Goal: Task Accomplishment & Management: Use online tool/utility

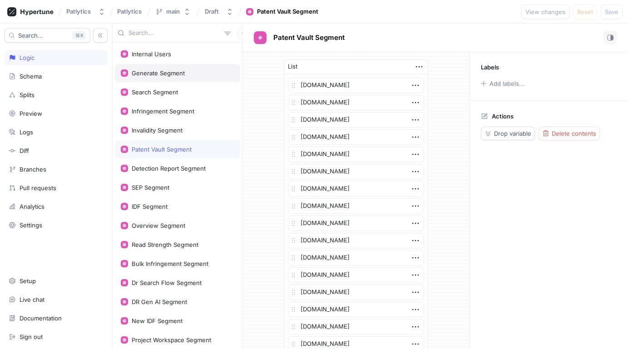
click at [156, 74] on div "Generate Segment" at bounding box center [158, 73] width 53 height 7
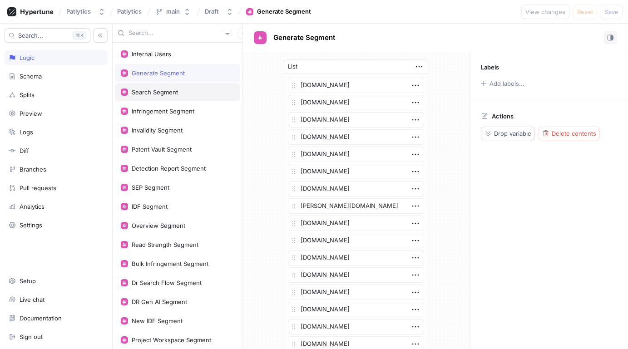
click at [157, 92] on div "Search Segment" at bounding box center [155, 92] width 46 height 7
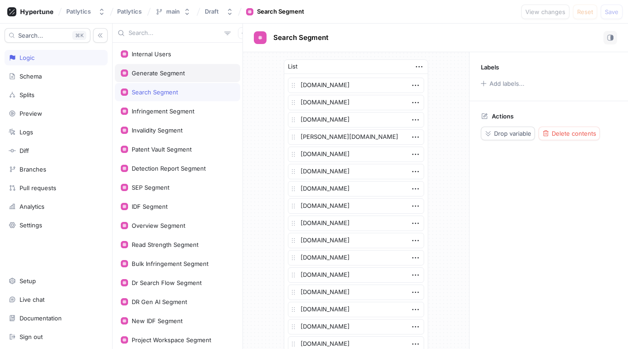
click at [193, 79] on div "Generate Segment" at bounding box center [177, 73] width 125 height 18
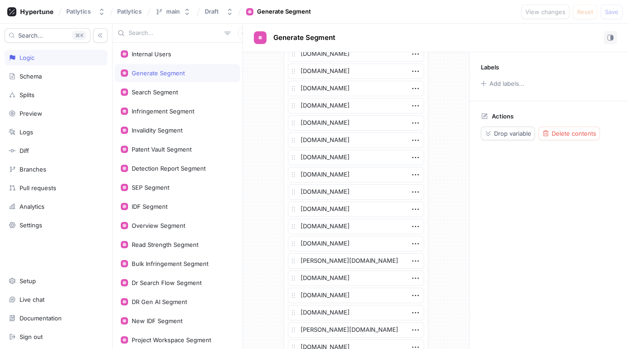
scroll to position [1379, 0]
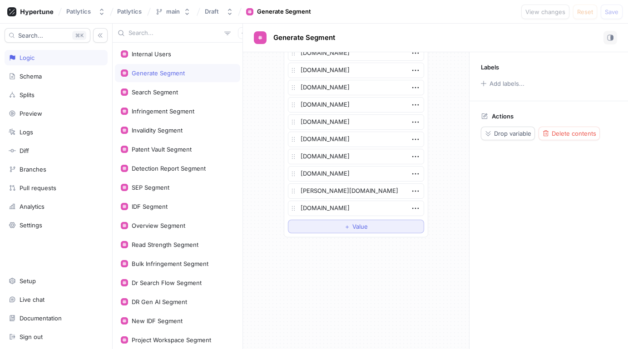
click at [327, 224] on button "＋ Value" at bounding box center [356, 227] width 136 height 14
type textarea "x"
type textarea "[DOMAIN_NAME]"
click at [168, 96] on div "Search Segment" at bounding box center [177, 92] width 125 height 18
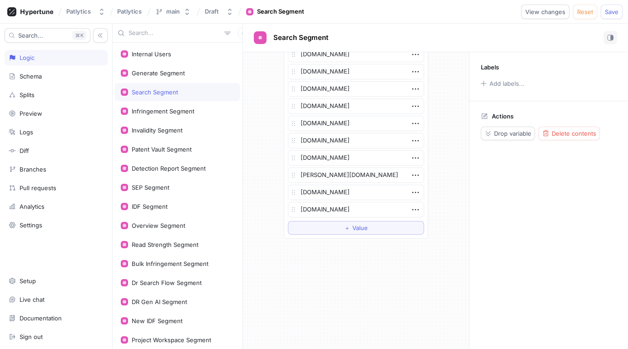
scroll to position [1845, 0]
click at [344, 226] on span "＋" at bounding box center [347, 226] width 6 height 5
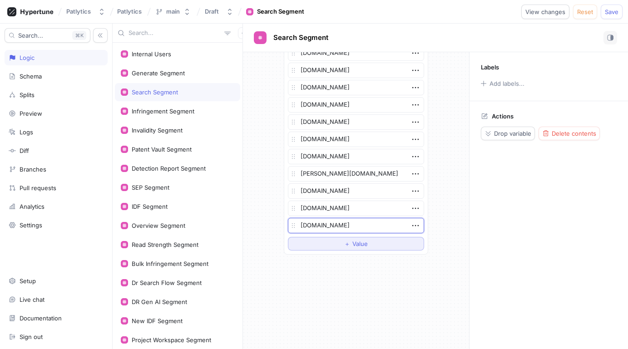
type textarea "x"
type textarea "[DOMAIN_NAME]"
click at [191, 115] on div "Infringement Segment" at bounding box center [177, 111] width 125 height 18
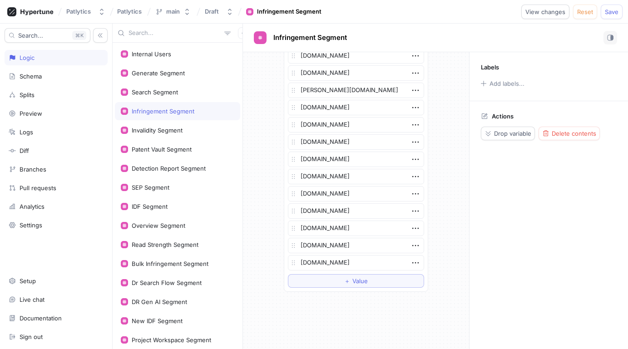
scroll to position [1552, 0]
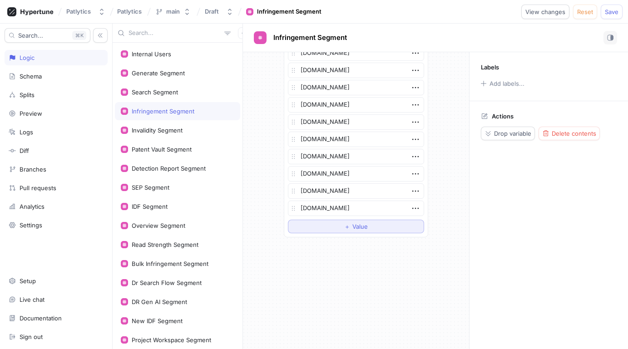
click at [324, 224] on button "＋ Value" at bounding box center [356, 227] width 136 height 14
type textarea "x"
type textarea "[DOMAIN_NAME]"
click at [194, 138] on div "Invalidity Segment" at bounding box center [177, 130] width 125 height 18
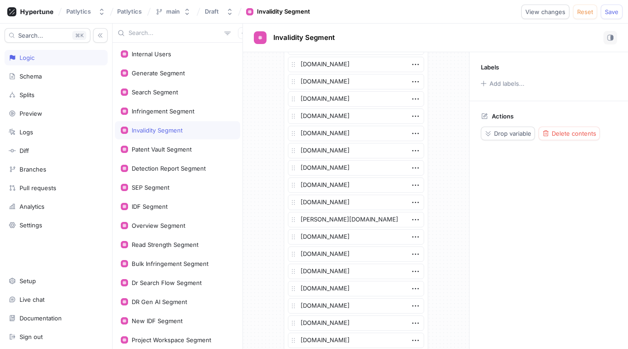
scroll to position [1880, 0]
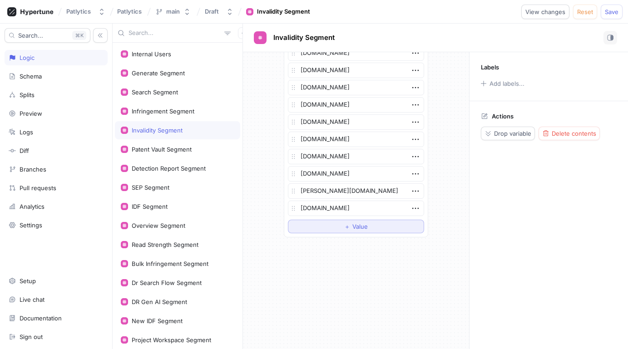
click at [322, 226] on button "＋ Value" at bounding box center [356, 227] width 136 height 14
type textarea "x"
type textarea "[DOMAIN_NAME]"
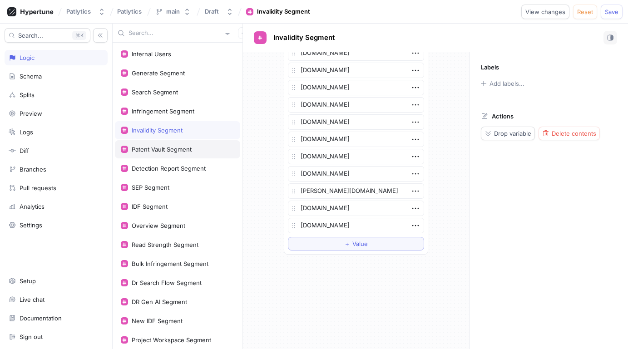
click at [174, 149] on div "Patent Vault Segment" at bounding box center [162, 149] width 60 height 7
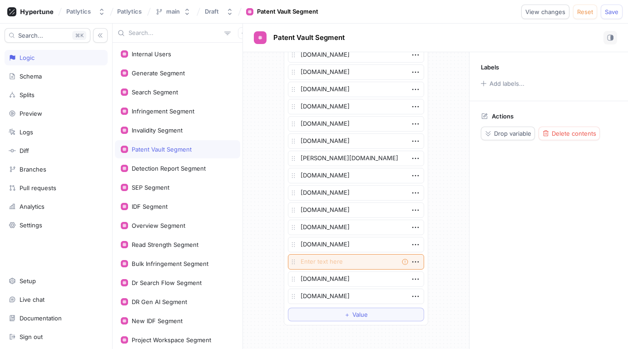
scroll to position [1828, 0]
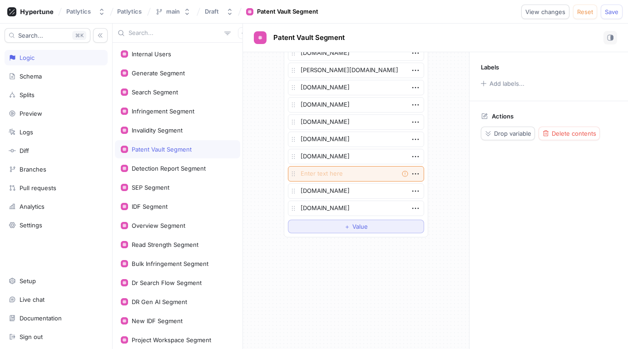
click at [347, 227] on span "＋" at bounding box center [347, 226] width 6 height 5
type textarea "x"
type textarea "[DOMAIN_NAME]"
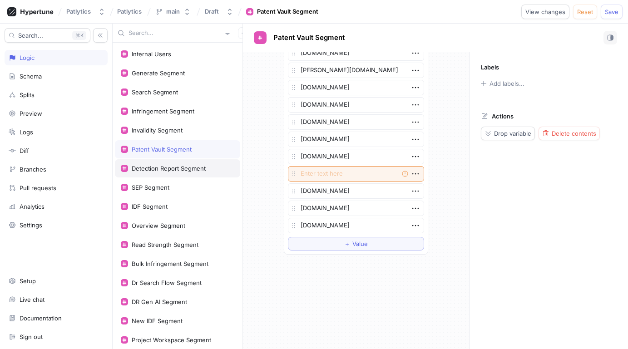
click at [165, 164] on div "Detection Report Segment" at bounding box center [177, 168] width 125 height 18
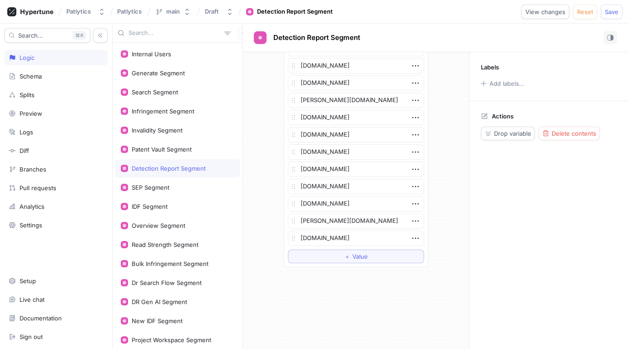
scroll to position [1914, 0]
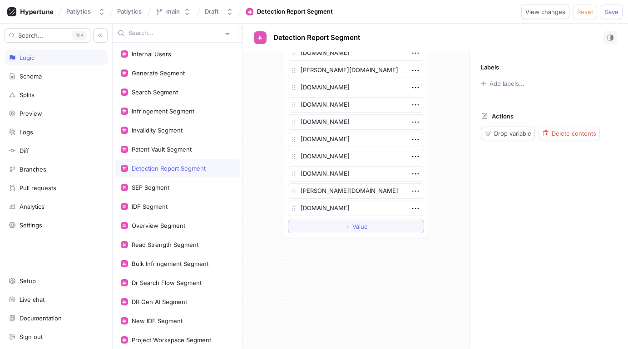
click at [322, 232] on button "＋ Value" at bounding box center [356, 227] width 136 height 14
type textarea "x"
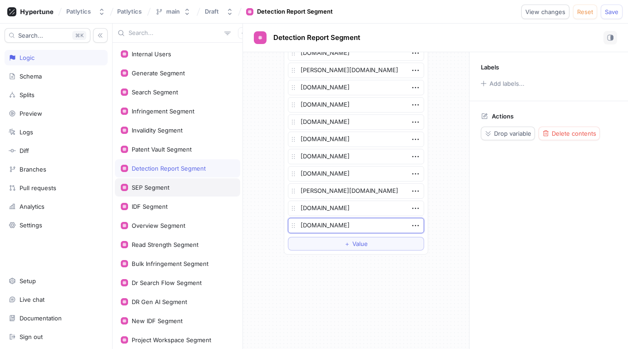
type textarea "[DOMAIN_NAME]"
click at [200, 187] on div "SEP Segment" at bounding box center [178, 187] width 114 height 7
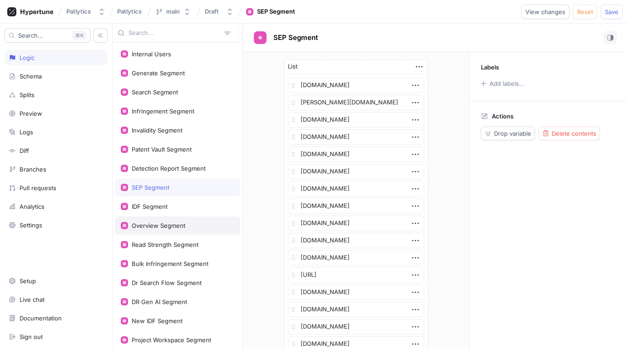
click at [193, 227] on div "Overview Segment" at bounding box center [178, 225] width 114 height 7
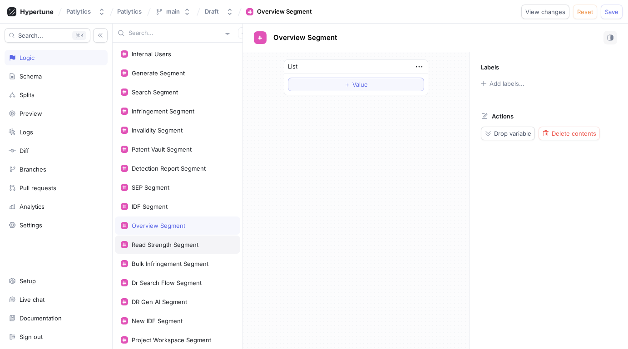
click at [193, 247] on div "Read Strength Segment" at bounding box center [165, 244] width 67 height 7
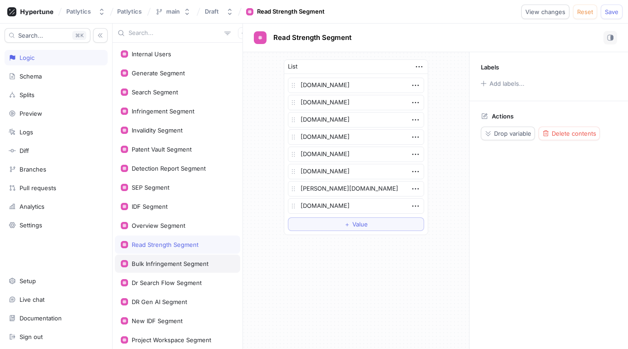
click at [191, 272] on div "Bulk Infringement Segment" at bounding box center [177, 264] width 125 height 18
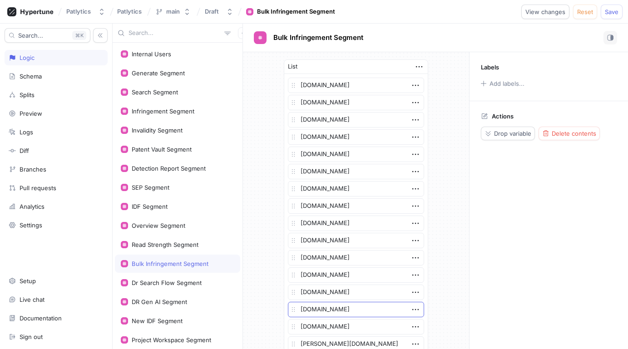
scroll to position [947, 0]
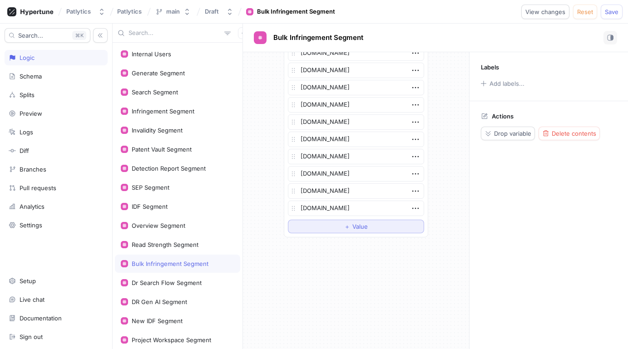
click at [325, 228] on button "＋ Value" at bounding box center [356, 227] width 136 height 14
type textarea "x"
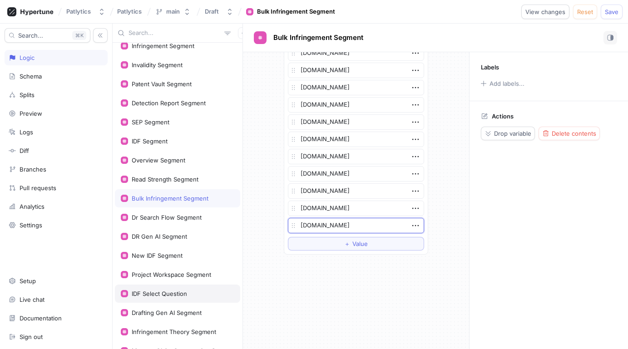
scroll to position [67, 0]
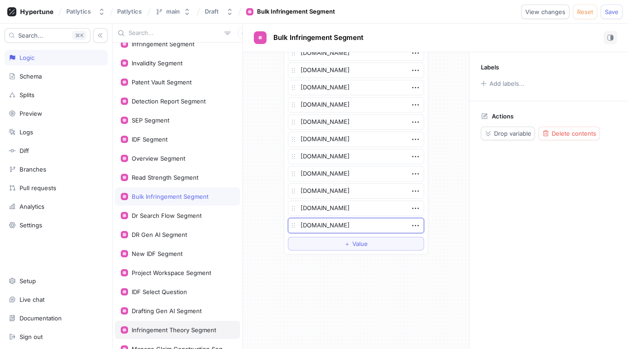
type textarea "[DOMAIN_NAME]"
click at [170, 328] on div "Infringement Theory Segment" at bounding box center [174, 330] width 85 height 7
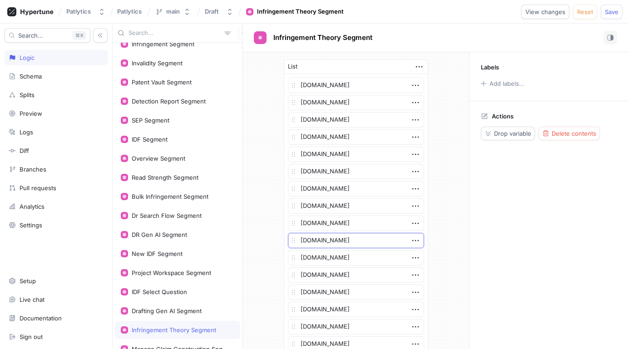
scroll to position [533, 0]
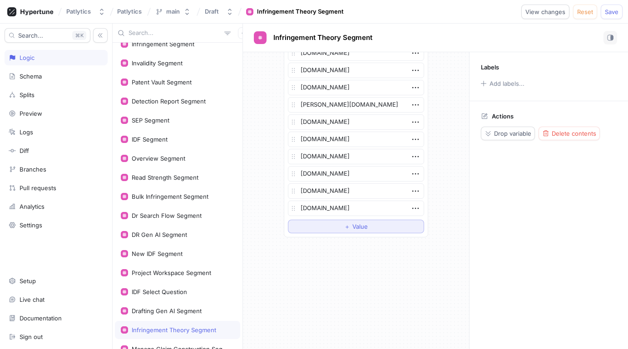
click at [317, 223] on button "＋ Value" at bounding box center [356, 227] width 136 height 14
type textarea "x"
type textarea "[DOMAIN_NAME]"
click at [613, 14] on span "Save" at bounding box center [612, 11] width 14 height 5
type textarea "x"
